Goal: Information Seeking & Learning: Learn about a topic

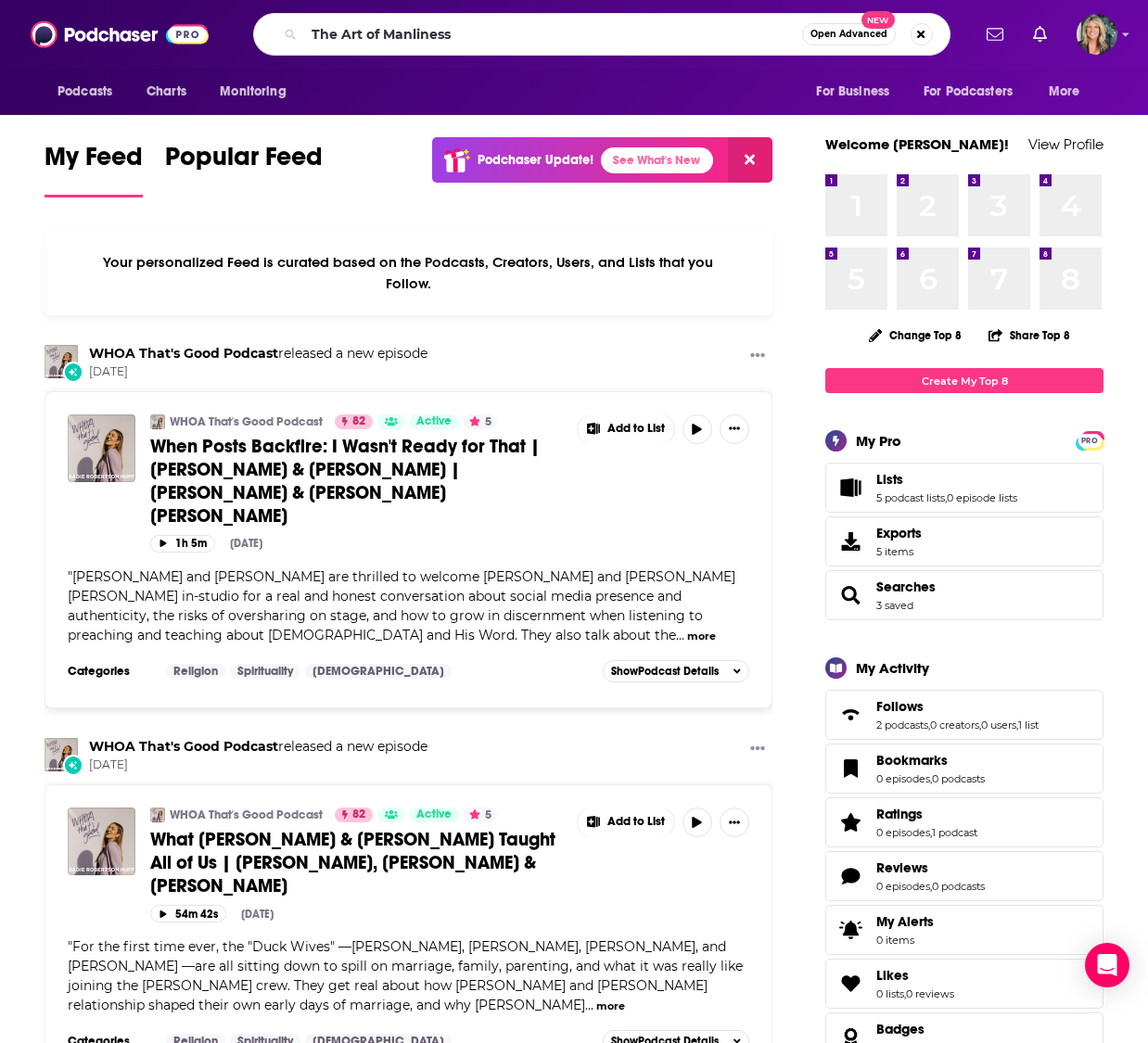
type input "The Art of Manliness"
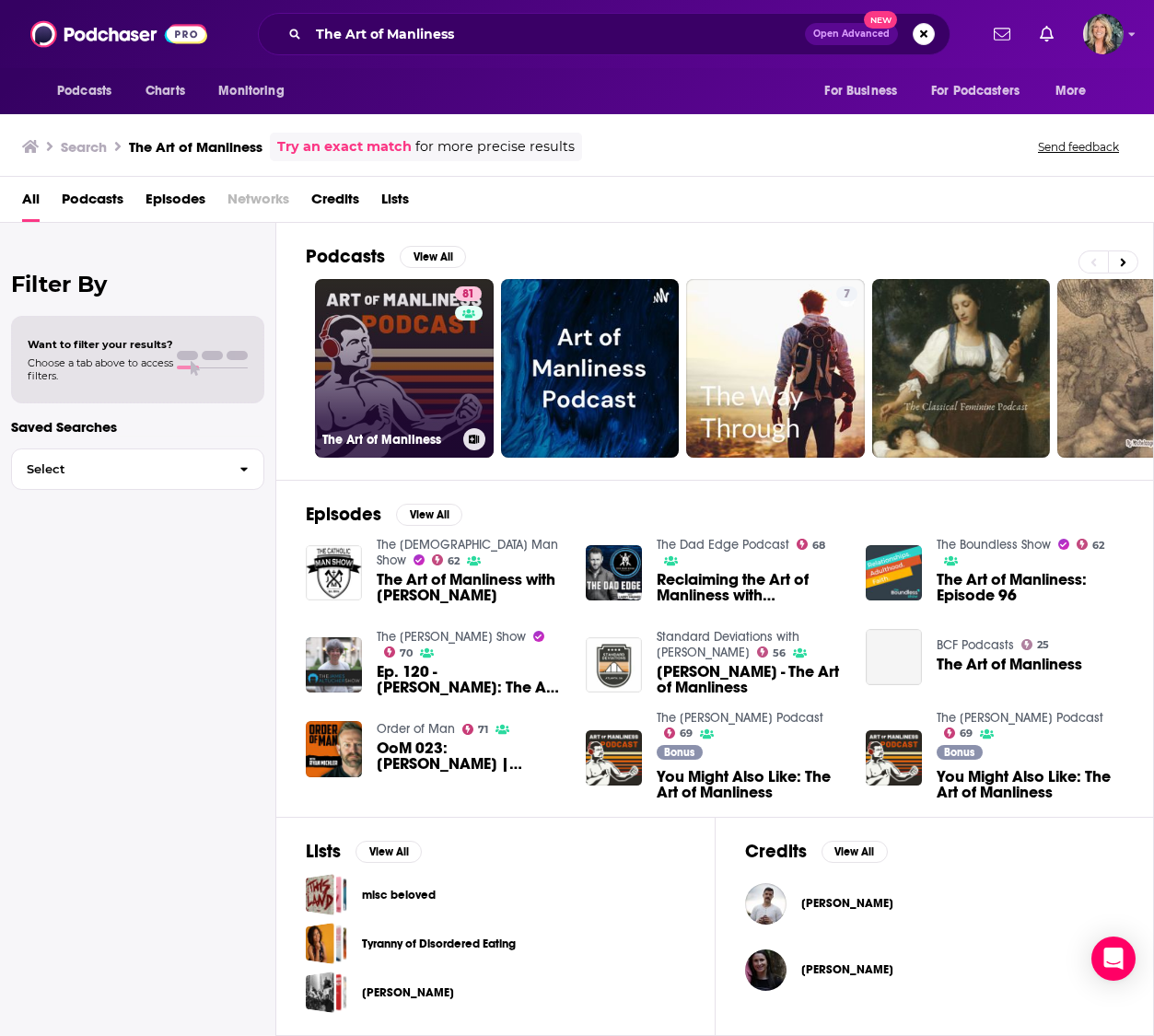
click at [407, 343] on link "81 The Art of Manliness" at bounding box center [404, 368] width 178 height 178
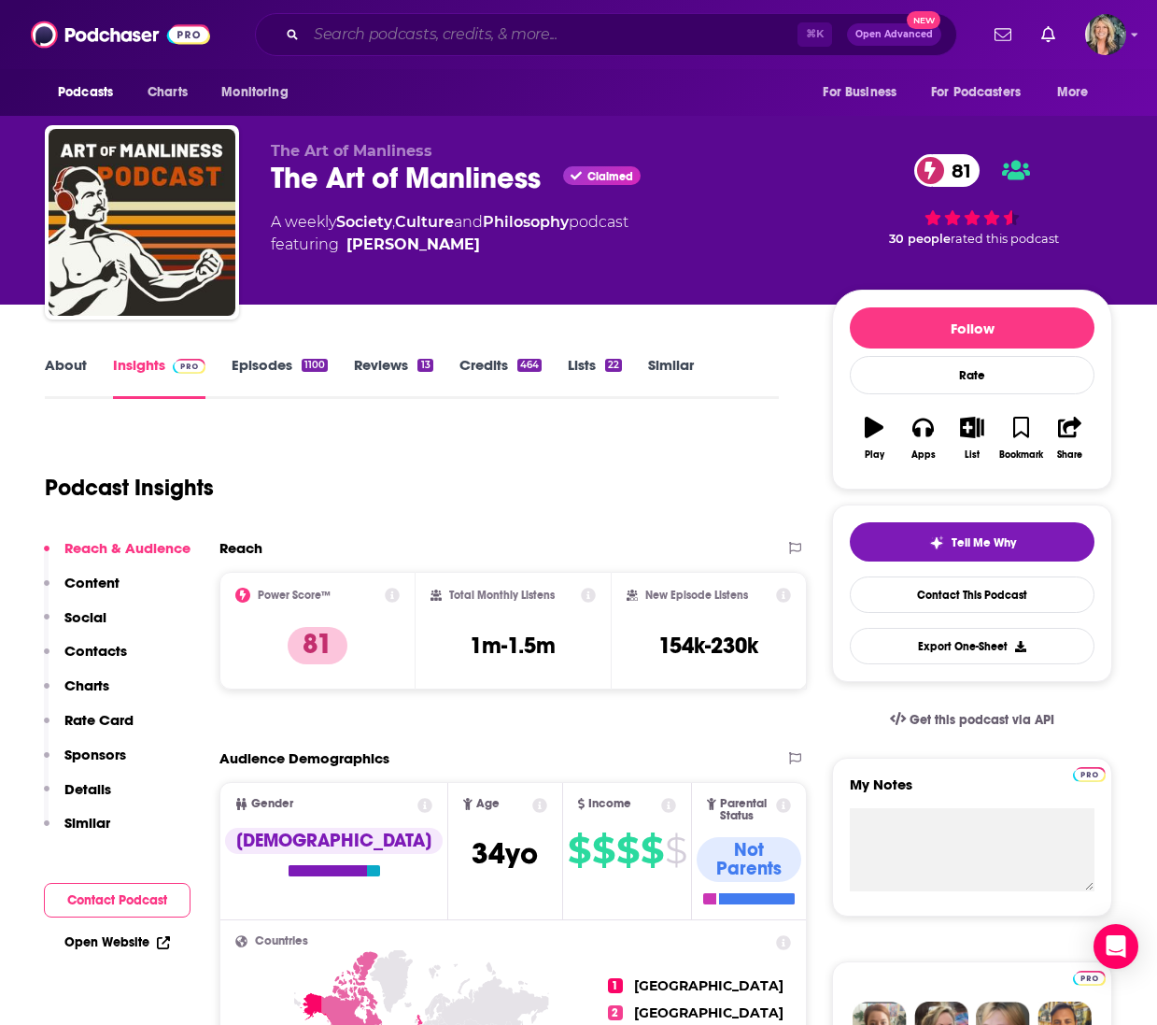
click at [427, 36] on input "Search podcasts, credits, & more..." at bounding box center [551, 35] width 491 height 30
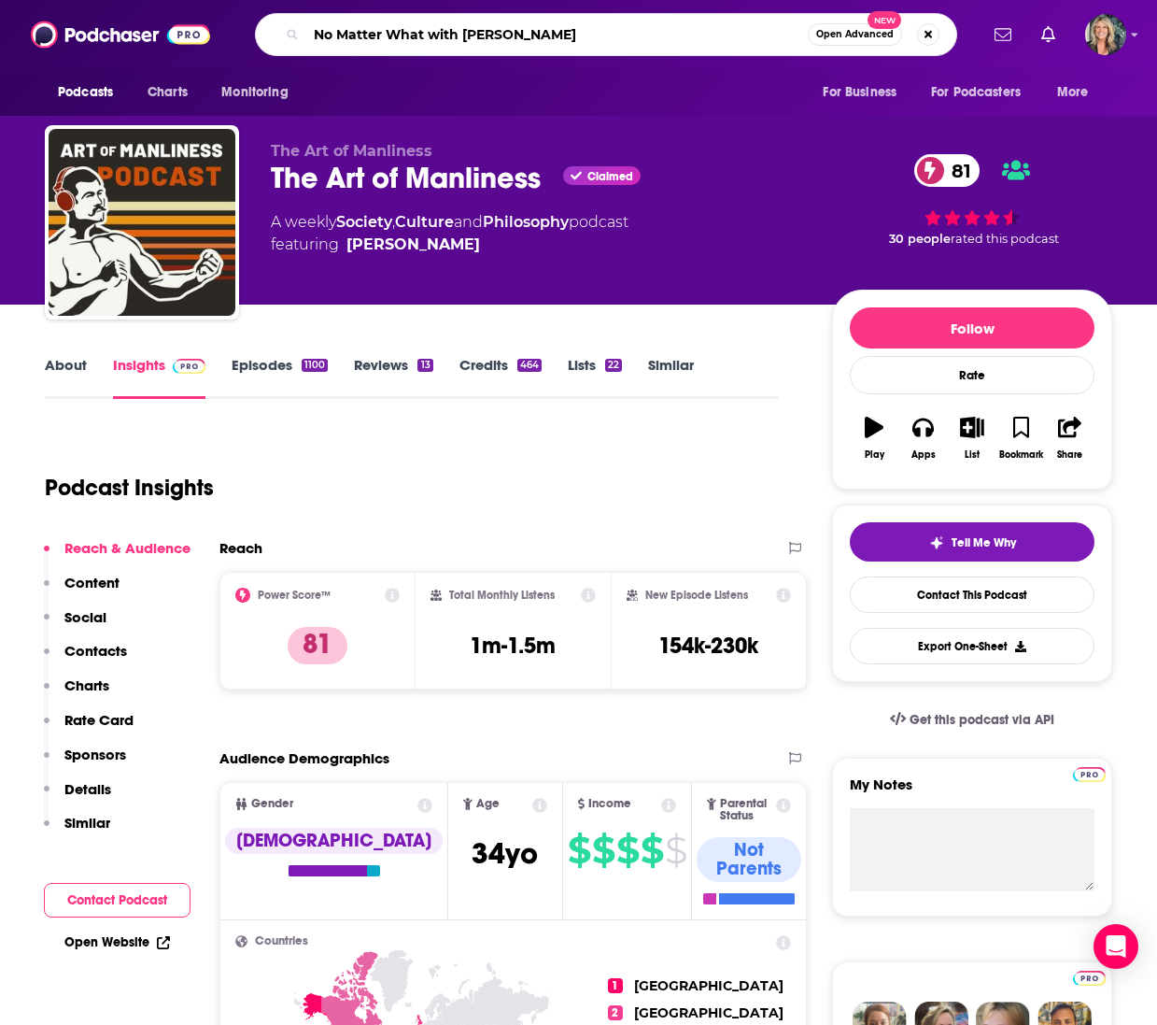
type input "No Matter What with [PERSON_NAME]"
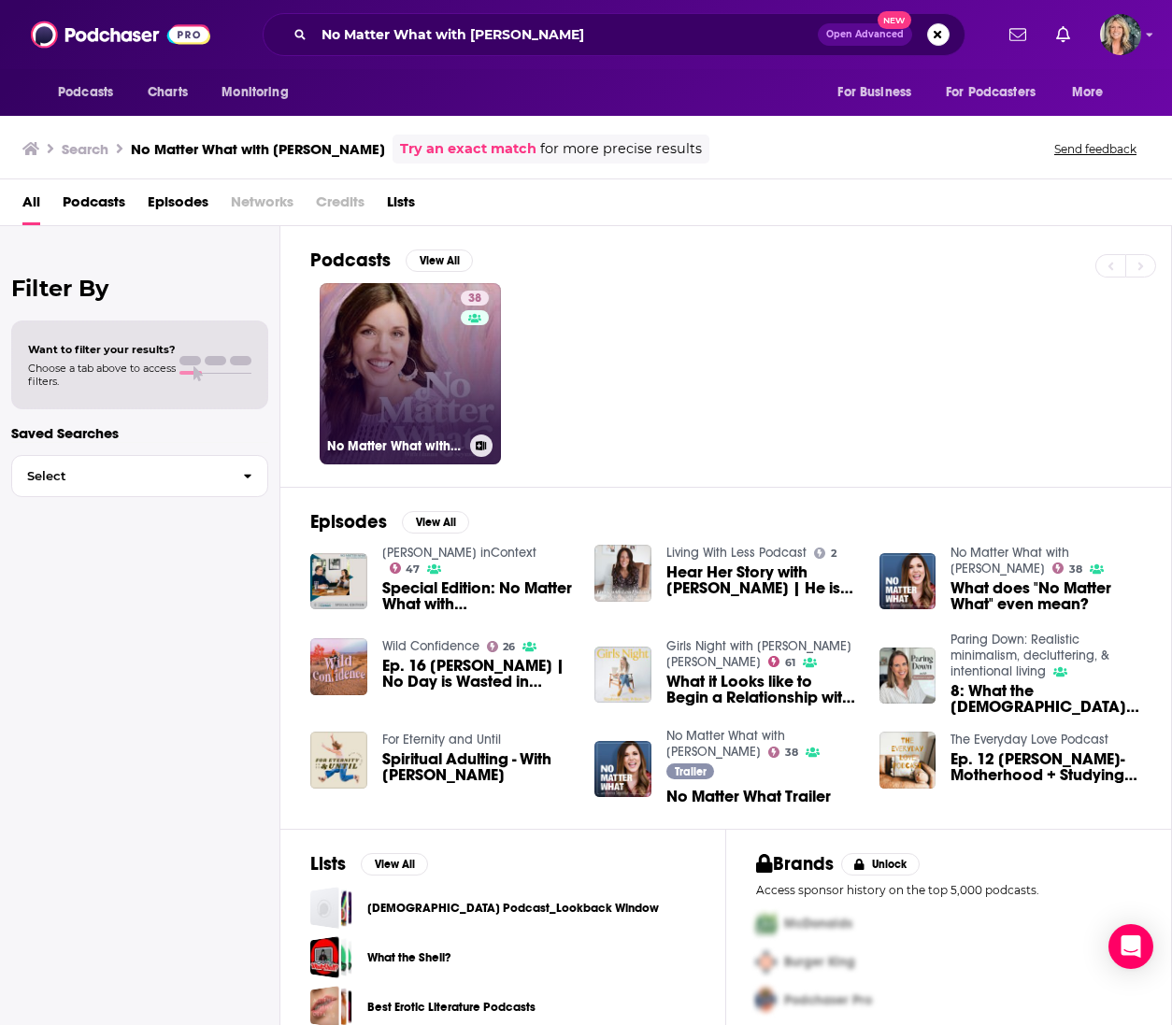
click at [433, 374] on link "38 No Matter What with [PERSON_NAME]" at bounding box center [410, 373] width 181 height 181
